Goal: Information Seeking & Learning: Compare options

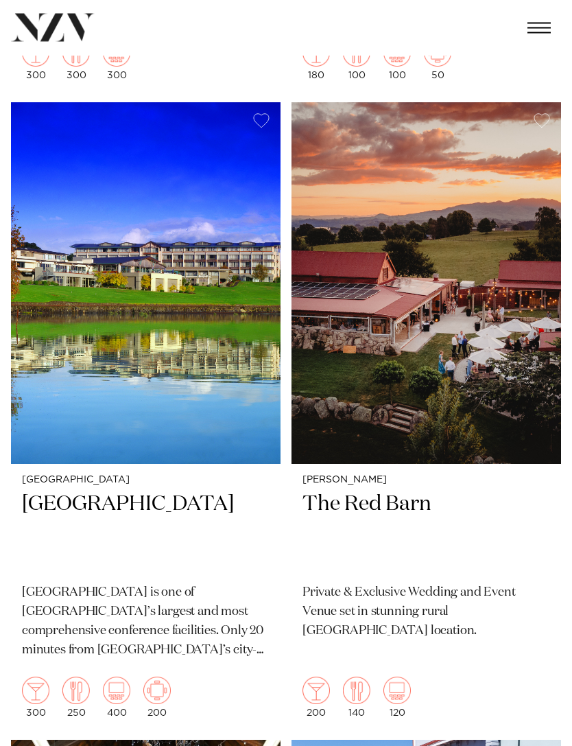
scroll to position [3441, 0]
click at [519, 224] on img at bounding box center [427, 283] width 270 height 362
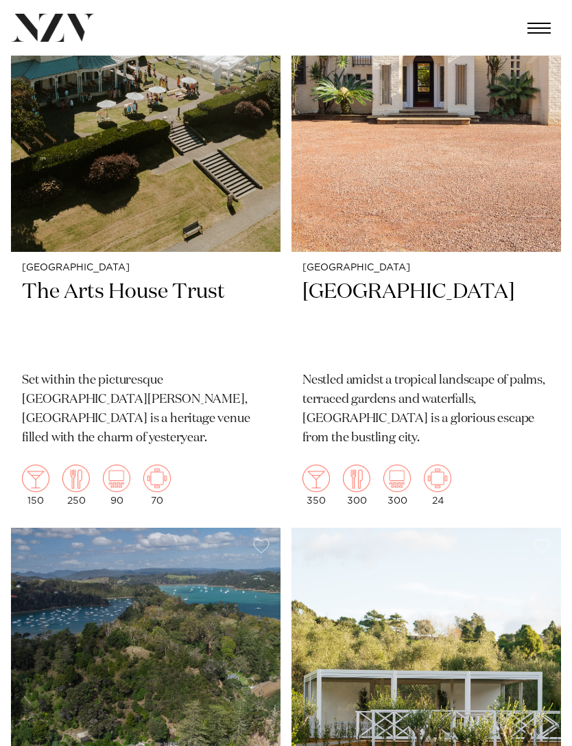
scroll to position [5562, 0]
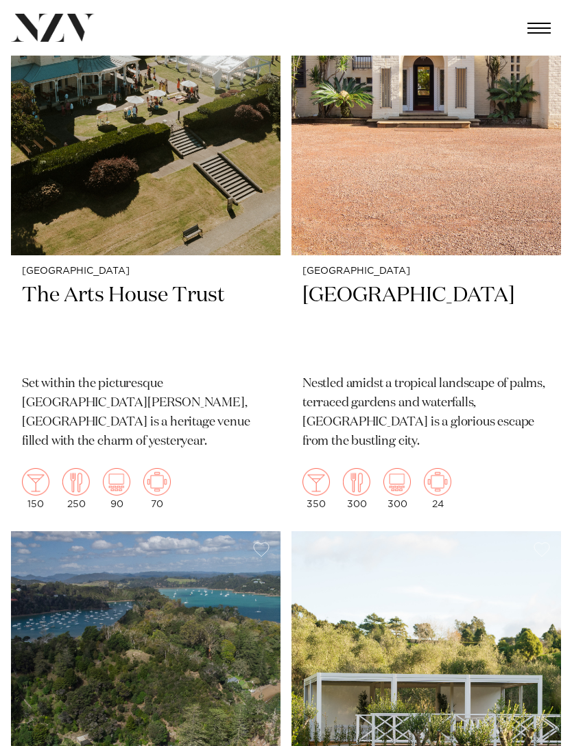
click at [442, 155] on img at bounding box center [427, 74] width 270 height 362
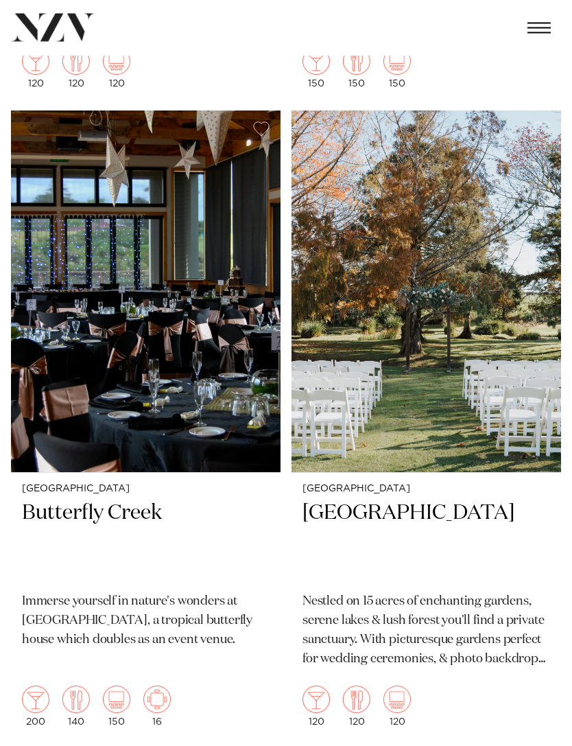
scroll to position [13635, 0]
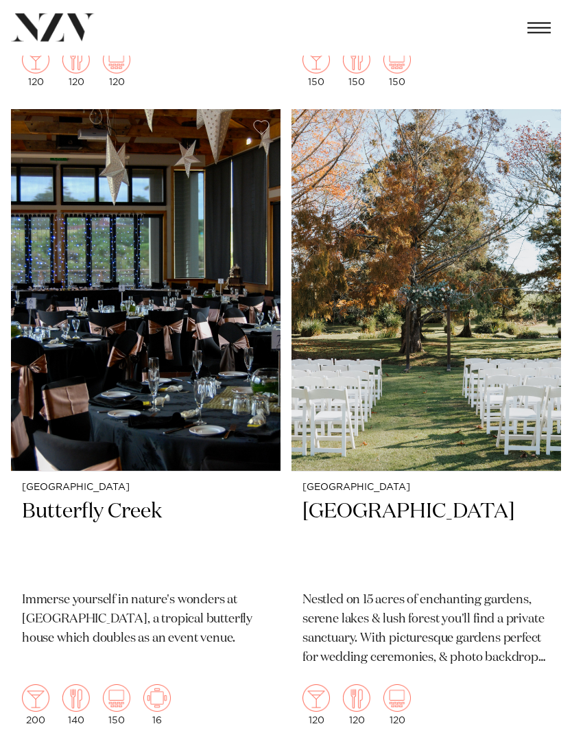
click at [460, 244] on img at bounding box center [427, 291] width 270 height 362
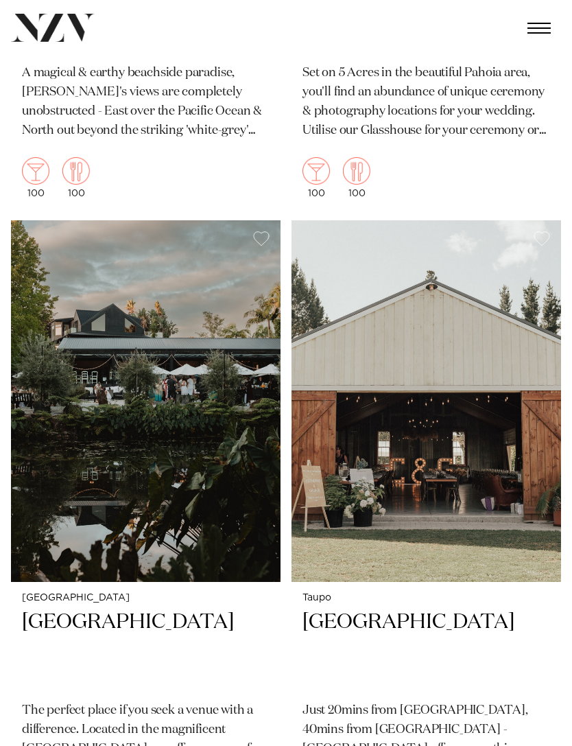
scroll to position [16726, 0]
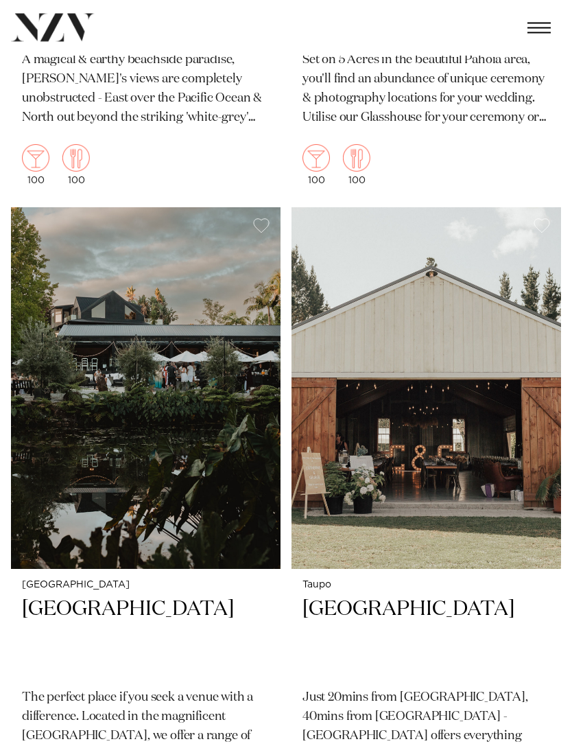
click at [506, 309] on img at bounding box center [427, 389] width 270 height 362
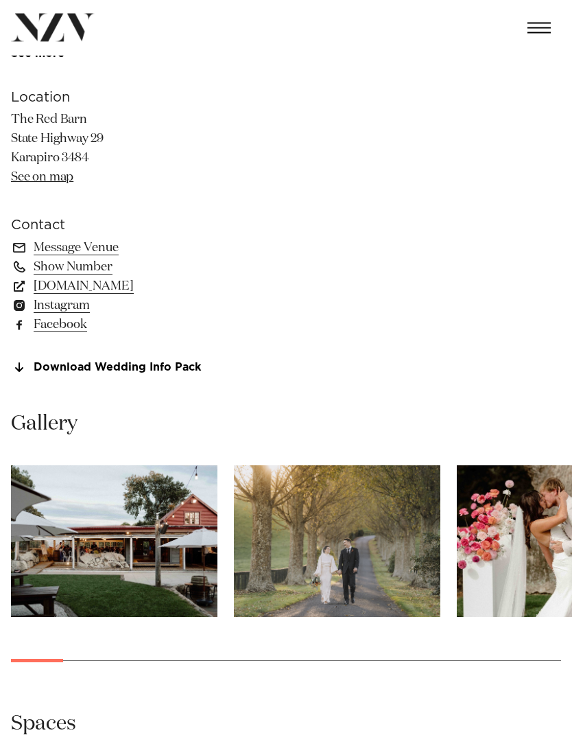
scroll to position [658, 0]
click at [180, 513] on img "1 / 26" at bounding box center [114, 541] width 207 height 152
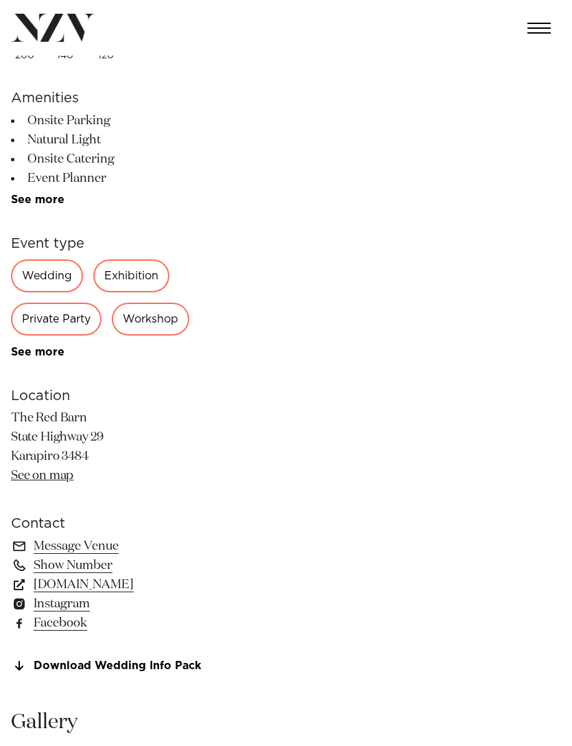
scroll to position [309, 0]
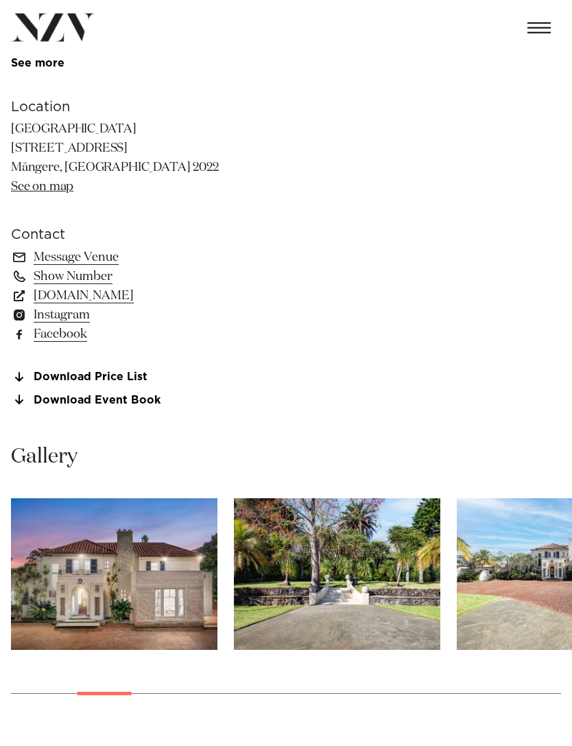
scroll to position [618, 0]
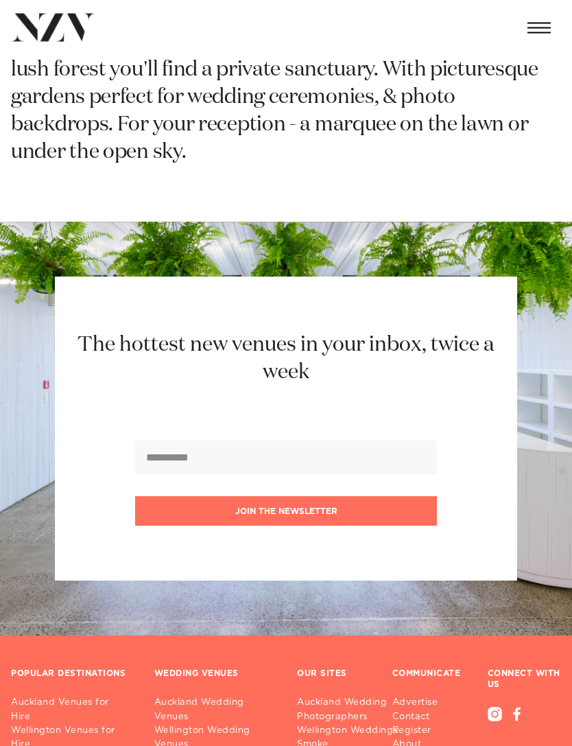
scroll to position [1043, 0]
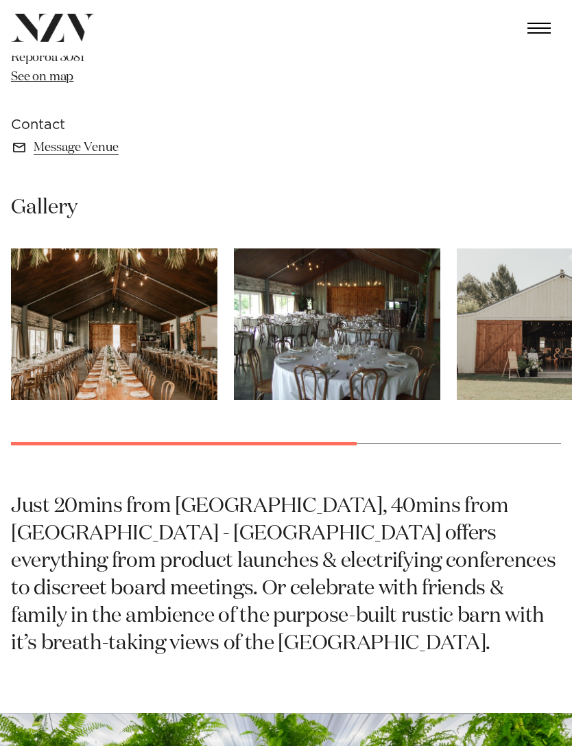
scroll to position [621, 0]
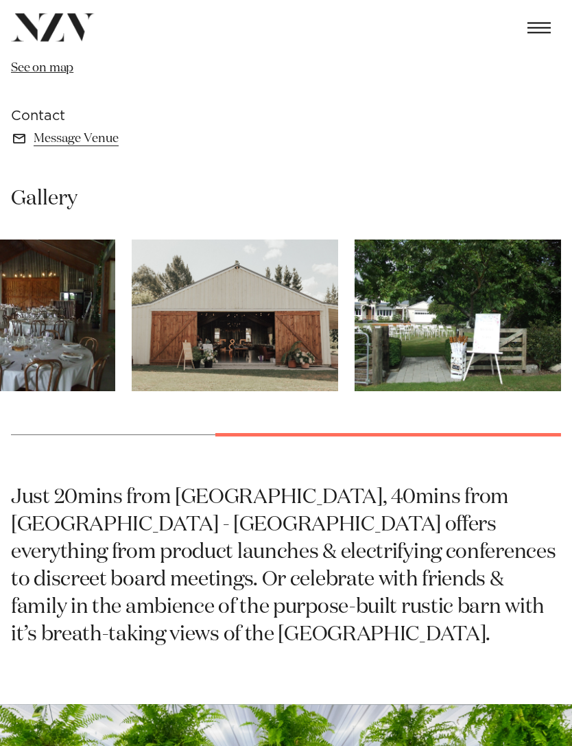
click at [490, 336] on img "4 / 4" at bounding box center [458, 316] width 207 height 152
